Goal: Participate in discussion: Participate in discussion

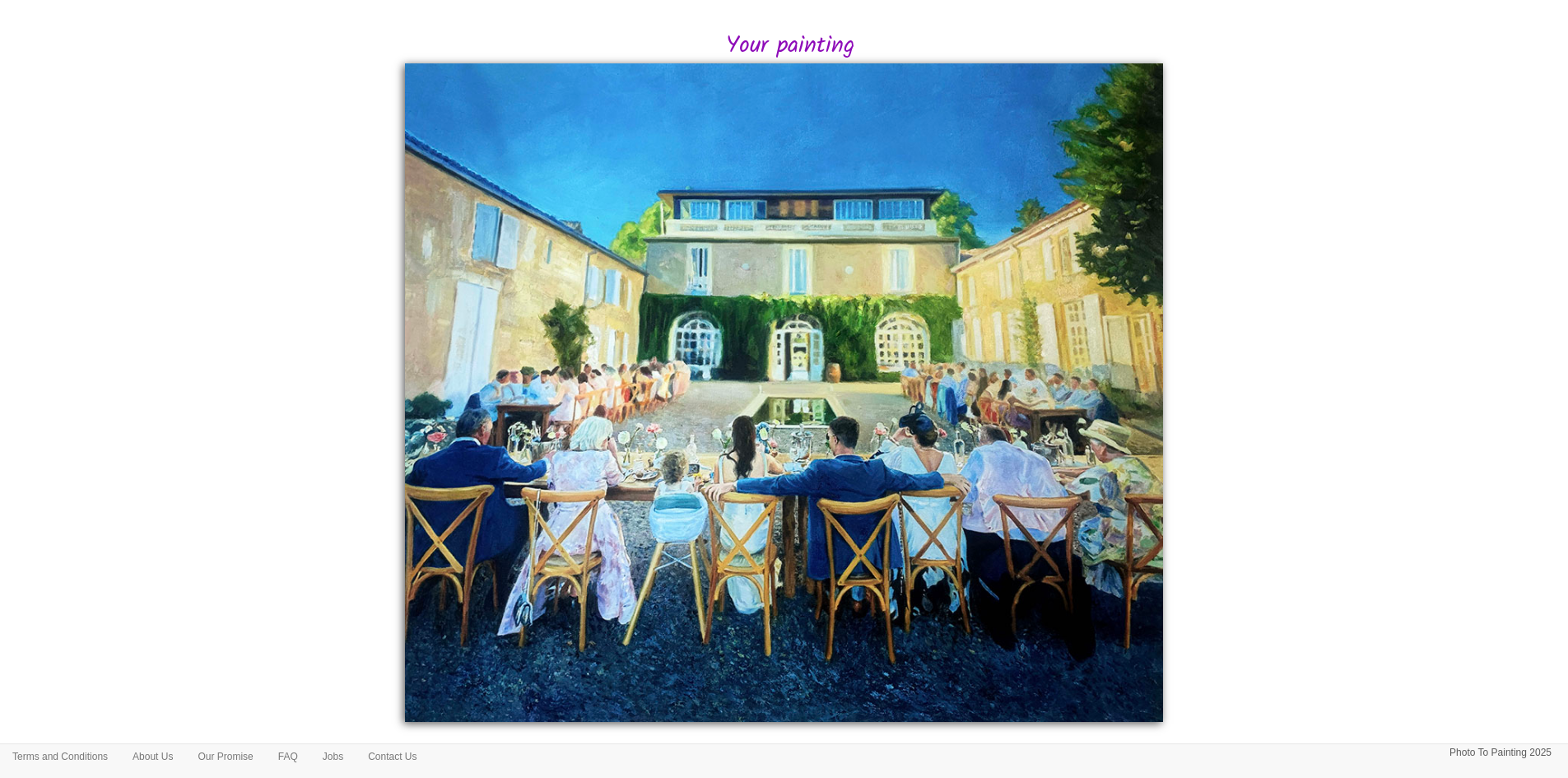
scroll to position [199, 0]
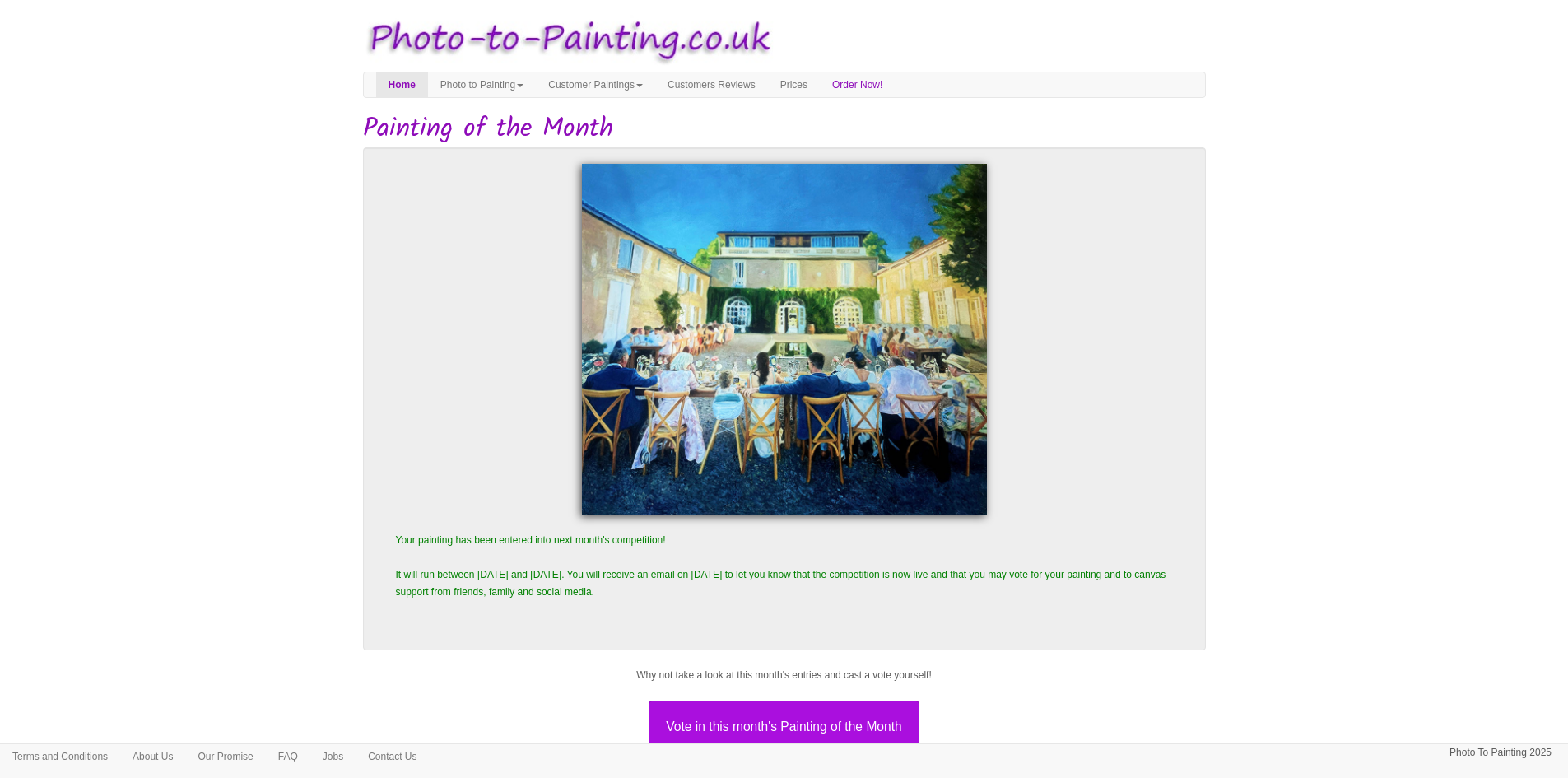
scroll to position [70, 0]
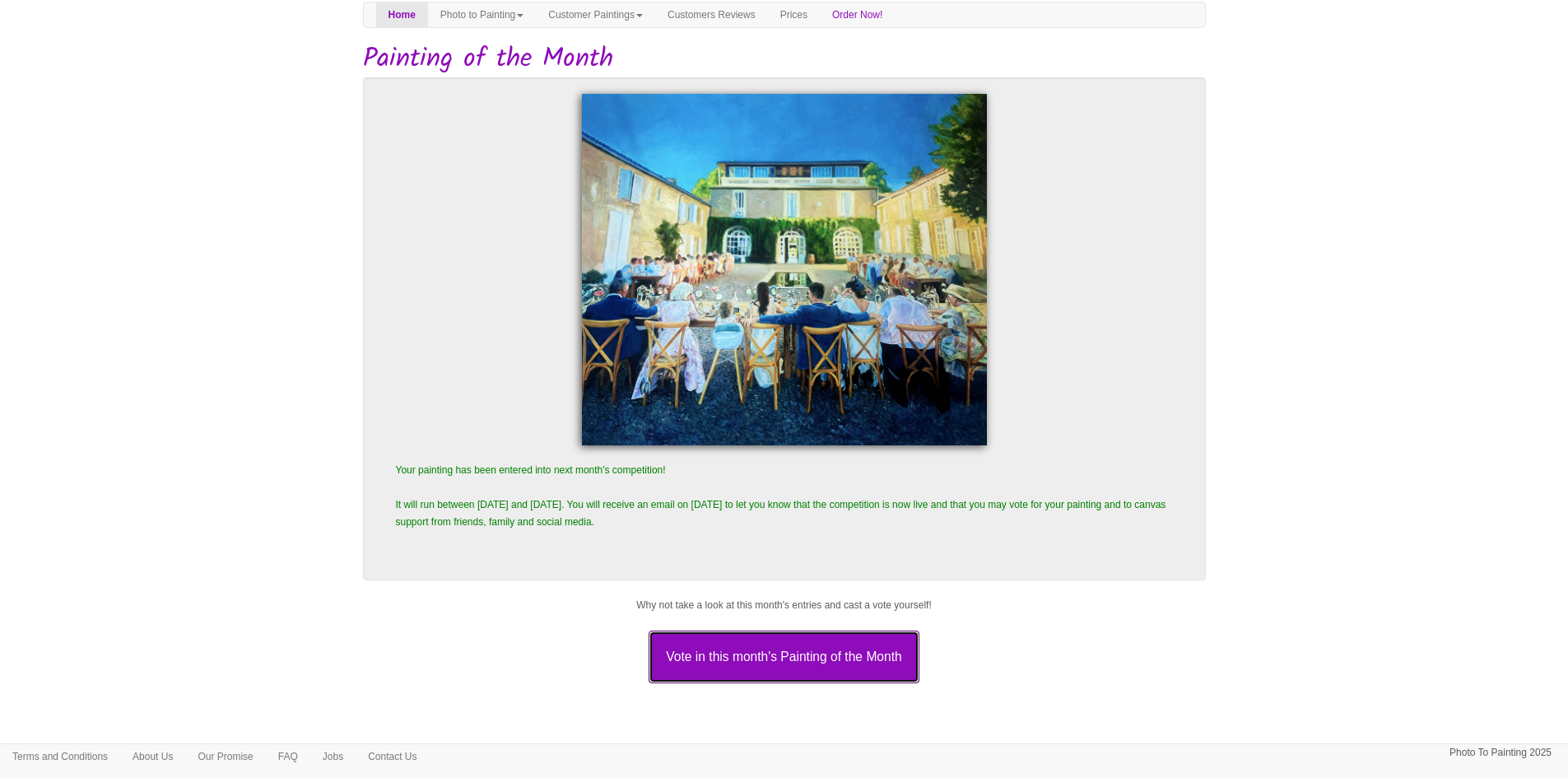
click at [732, 659] on button "Vote in this month's Painting of the Month" at bounding box center [784, 657] width 270 height 53
